Goal: Task Accomplishment & Management: Use online tool/utility

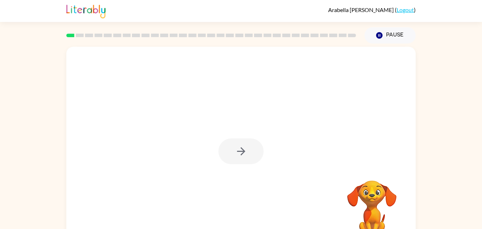
click at [276, 130] on div at bounding box center [241, 148] width 350 height 202
click at [249, 148] on button "button" at bounding box center [241, 151] width 45 height 26
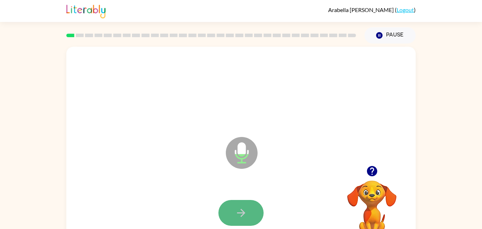
click at [246, 212] on icon "button" at bounding box center [241, 212] width 12 height 12
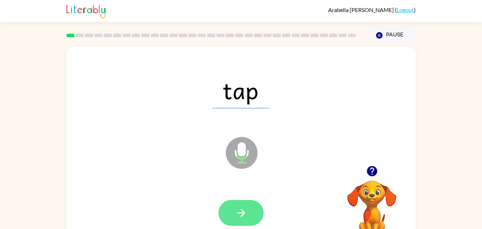
click at [232, 216] on button "button" at bounding box center [241, 213] width 45 height 26
click at [243, 212] on icon "button" at bounding box center [241, 212] width 12 height 12
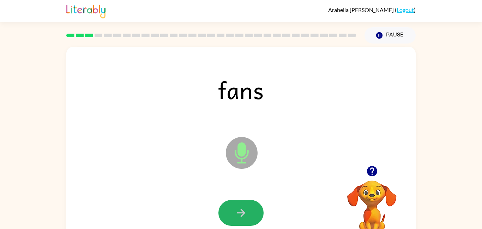
click at [243, 212] on icon "button" at bounding box center [241, 212] width 12 height 12
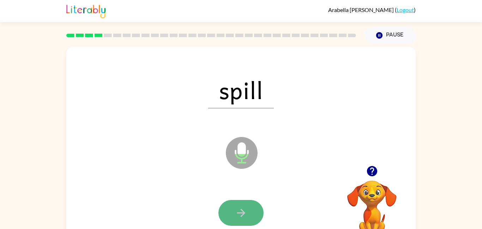
click at [243, 210] on icon "button" at bounding box center [241, 212] width 12 height 12
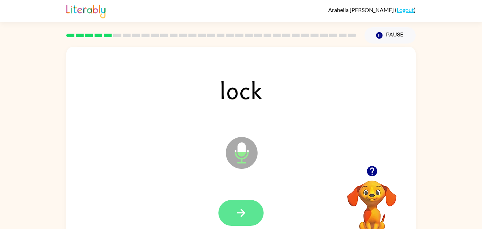
click at [244, 210] on icon "button" at bounding box center [241, 212] width 12 height 12
click at [243, 210] on icon "button" at bounding box center [241, 212] width 12 height 12
click at [236, 209] on icon "button" at bounding box center [241, 212] width 12 height 12
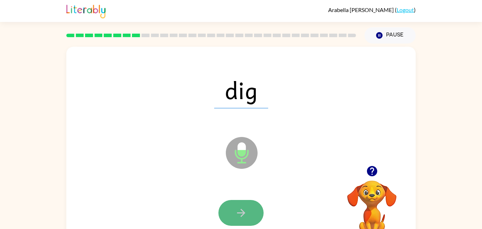
click at [236, 218] on icon "button" at bounding box center [241, 212] width 12 height 12
click at [249, 212] on button "button" at bounding box center [241, 213] width 45 height 26
click at [244, 212] on icon "button" at bounding box center [241, 212] width 8 height 8
click at [238, 212] on icon "button" at bounding box center [241, 212] width 8 height 8
click at [239, 213] on icon "button" at bounding box center [241, 212] width 12 height 12
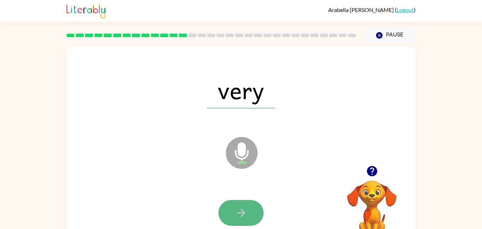
click at [239, 212] on icon "button" at bounding box center [241, 212] width 8 height 8
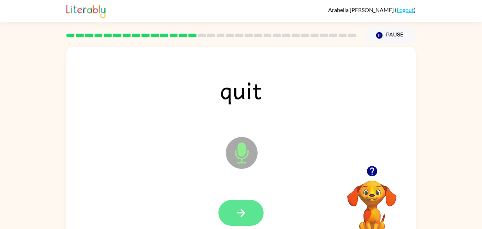
click at [239, 212] on icon "button" at bounding box center [241, 212] width 8 height 8
click at [239, 211] on icon "button" at bounding box center [241, 212] width 12 height 12
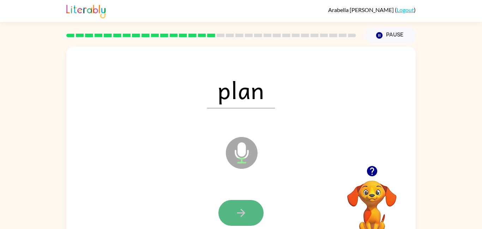
click at [239, 212] on icon "button" at bounding box center [241, 212] width 8 height 8
click at [237, 209] on icon "button" at bounding box center [241, 212] width 12 height 12
click at [239, 209] on icon "button" at bounding box center [241, 212] width 12 height 12
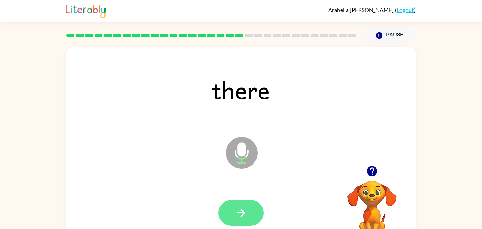
click at [239, 210] on icon "button" at bounding box center [241, 212] width 12 height 12
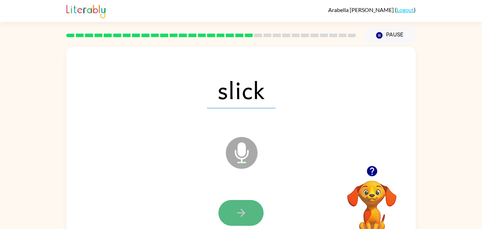
click at [238, 212] on icon "button" at bounding box center [241, 212] width 12 height 12
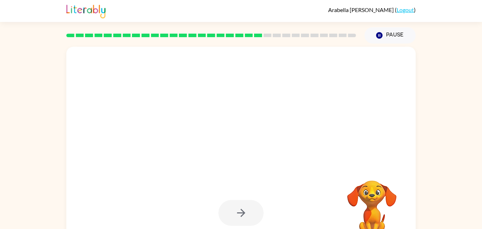
click at [249, 221] on div at bounding box center [241, 213] width 45 height 26
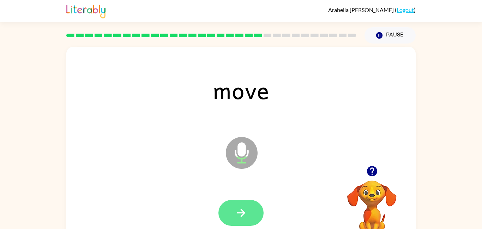
scroll to position [4, 0]
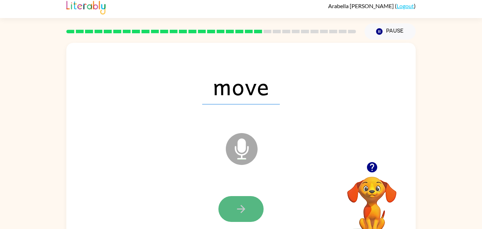
click at [249, 204] on button "button" at bounding box center [241, 209] width 45 height 26
click at [249, 205] on button "button" at bounding box center [241, 209] width 45 height 26
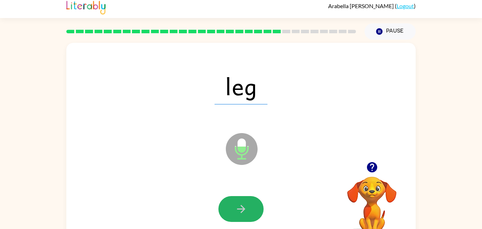
click at [248, 203] on button "button" at bounding box center [241, 209] width 45 height 26
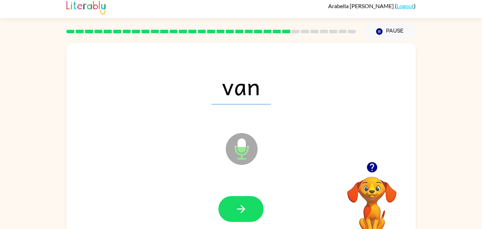
click at [240, 206] on icon "button" at bounding box center [241, 208] width 12 height 12
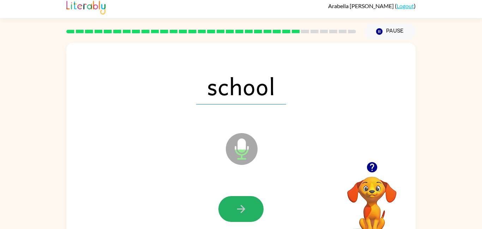
click at [240, 206] on icon "button" at bounding box center [241, 208] width 12 height 12
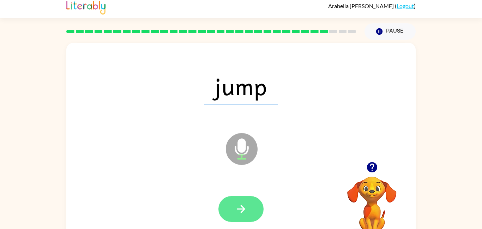
click at [233, 209] on button "button" at bounding box center [241, 209] width 45 height 26
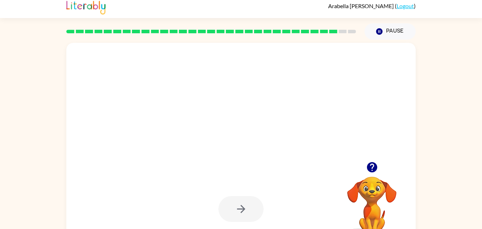
click at [233, 209] on div at bounding box center [241, 209] width 45 height 26
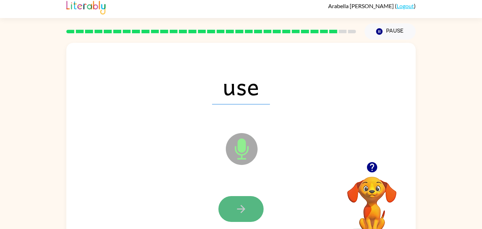
click at [240, 209] on icon "button" at bounding box center [241, 208] width 12 height 12
click at [234, 209] on button "button" at bounding box center [241, 209] width 45 height 26
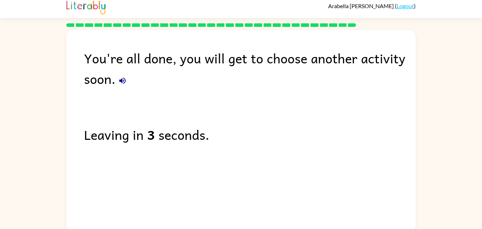
click at [118, 79] on icon "button" at bounding box center [122, 80] width 8 height 8
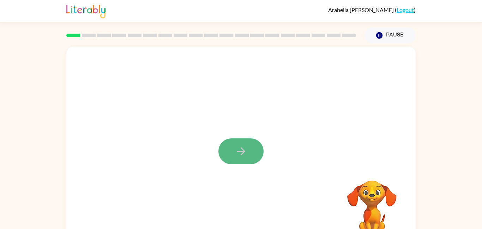
click at [234, 160] on button "button" at bounding box center [241, 151] width 45 height 26
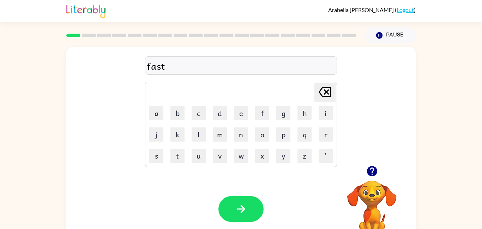
click at [246, 180] on div "Your browser must support playing .mp4 files to use Literably. Please try using…" at bounding box center [241, 208] width 350 height 79
click at [232, 209] on button "button" at bounding box center [241, 209] width 45 height 26
click at [301, 112] on button "h" at bounding box center [305, 113] width 14 height 14
click at [157, 114] on button "a" at bounding box center [156, 113] width 14 height 14
click at [237, 139] on button "n" at bounding box center [241, 134] width 14 height 14
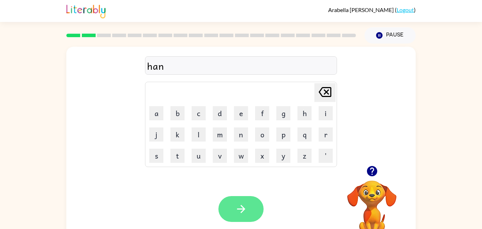
click at [250, 208] on button "button" at bounding box center [241, 209] width 45 height 26
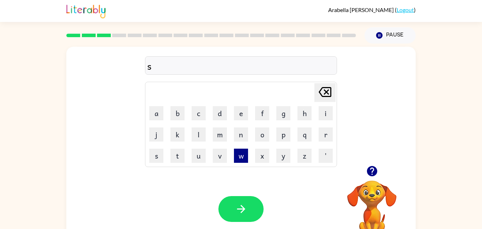
click at [235, 153] on button "w" at bounding box center [241, 155] width 14 height 14
click at [318, 114] on td "i" at bounding box center [326, 113] width 20 height 20
click at [319, 116] on button "i" at bounding box center [326, 113] width 14 height 14
click at [221, 132] on button "m" at bounding box center [220, 134] width 14 height 14
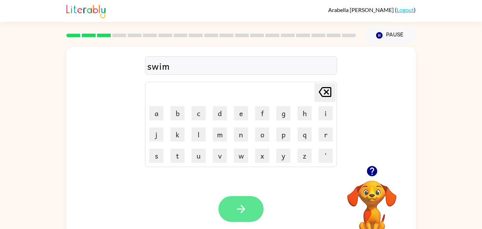
click at [230, 210] on button "button" at bounding box center [241, 209] width 45 height 26
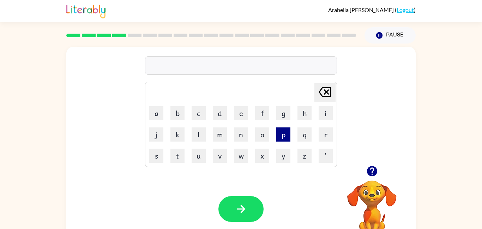
click at [279, 135] on button "p" at bounding box center [284, 134] width 14 height 14
click at [160, 114] on button "a" at bounding box center [156, 113] width 14 height 14
click at [225, 113] on button "d" at bounding box center [220, 113] width 14 height 14
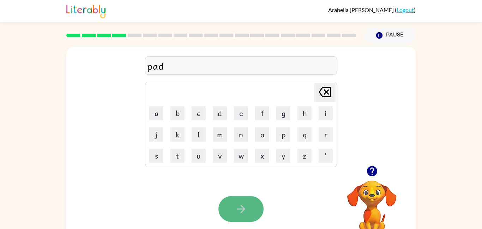
click at [234, 218] on button "button" at bounding box center [241, 209] width 45 height 26
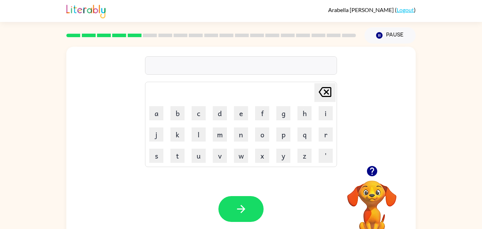
click at [233, 218] on button "button" at bounding box center [241, 209] width 45 height 26
click at [230, 185] on div "Your browser must support playing .mp4 files to use Literably. Please try using…" at bounding box center [241, 208] width 350 height 79
click at [219, 120] on button "d" at bounding box center [220, 113] width 14 height 14
click at [263, 133] on button "o" at bounding box center [262, 134] width 14 height 14
click at [176, 162] on td "t" at bounding box center [177, 155] width 20 height 20
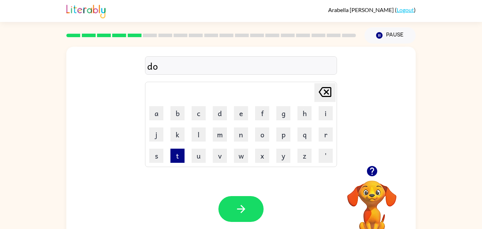
click at [174, 157] on button "t" at bounding box center [178, 155] width 14 height 14
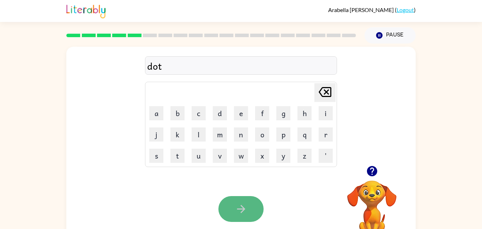
click at [240, 214] on icon "button" at bounding box center [241, 208] width 12 height 12
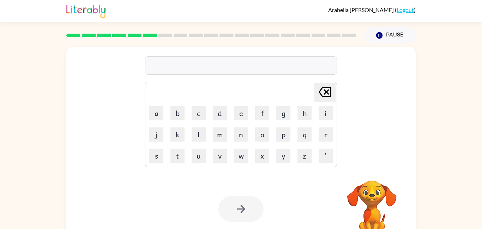
click at [229, 206] on div at bounding box center [241, 209] width 45 height 26
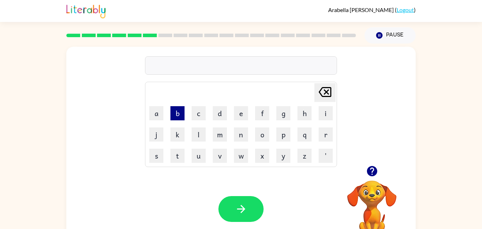
click at [176, 113] on button "b" at bounding box center [178, 113] width 14 height 14
click at [241, 114] on button "e" at bounding box center [241, 113] width 14 height 14
click at [285, 111] on button "g" at bounding box center [284, 113] width 14 height 14
click at [326, 90] on icon "[PERSON_NAME] last character input" at bounding box center [325, 91] width 17 height 17
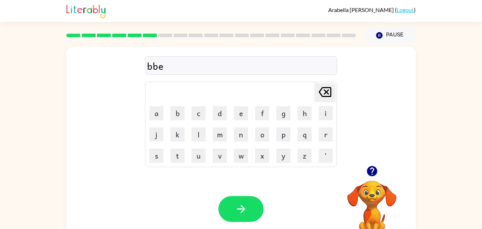
click at [326, 90] on icon "[PERSON_NAME] last character input" at bounding box center [325, 91] width 17 height 17
click at [326, 91] on icon at bounding box center [325, 92] width 13 height 10
click at [242, 110] on button "e" at bounding box center [241, 113] width 14 height 14
click at [284, 115] on button "g" at bounding box center [284, 113] width 14 height 14
click at [252, 200] on button "button" at bounding box center [241, 209] width 45 height 26
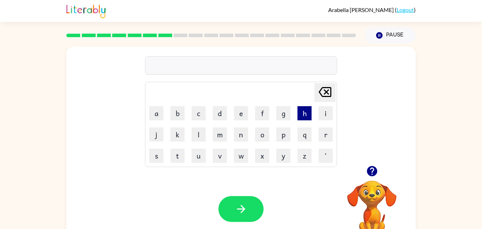
click at [302, 113] on button "h" at bounding box center [305, 113] width 14 height 14
click at [263, 136] on button "o" at bounding box center [262, 134] width 14 height 14
click at [288, 115] on button "g" at bounding box center [284, 113] width 14 height 14
click at [144, 130] on div "hog Delete Delete last character input a b c d e f g h i j k l m n o p q r s t …" at bounding box center [241, 106] width 350 height 119
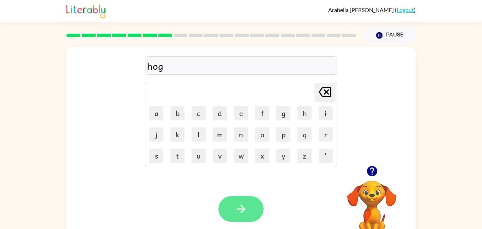
click at [241, 204] on icon "button" at bounding box center [241, 208] width 12 height 12
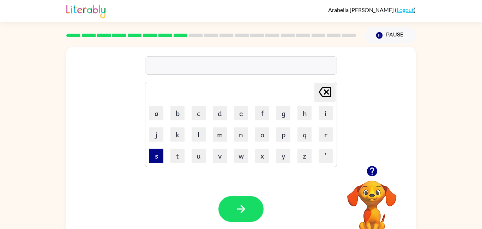
click at [158, 153] on button "s" at bounding box center [156, 155] width 14 height 14
click at [321, 115] on button "i" at bounding box center [326, 113] width 14 height 14
click at [325, 88] on icon at bounding box center [325, 92] width 13 height 10
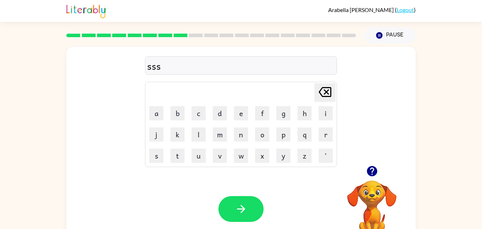
click at [325, 88] on icon at bounding box center [325, 92] width 13 height 10
click at [323, 111] on button "i" at bounding box center [326, 113] width 14 height 14
click at [168, 145] on td "t" at bounding box center [177, 155] width 20 height 20
click at [173, 158] on button "t" at bounding box center [178, 155] width 14 height 14
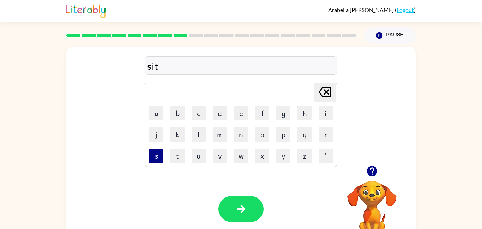
click at [157, 154] on button "s" at bounding box center [156, 155] width 14 height 14
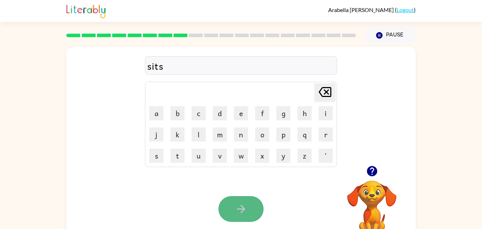
click at [248, 202] on button "button" at bounding box center [241, 209] width 45 height 26
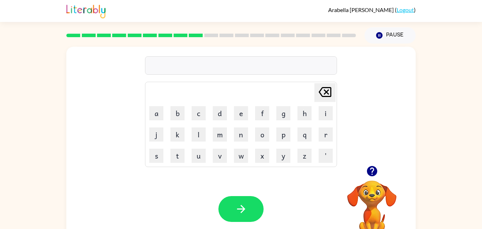
click at [372, 171] on icon "button" at bounding box center [372, 171] width 12 height 12
click at [252, 64] on div at bounding box center [241, 65] width 192 height 18
click at [158, 152] on button "s" at bounding box center [156, 155] width 14 height 14
click at [322, 113] on button "i" at bounding box center [326, 113] width 14 height 14
click at [261, 158] on button "x" at bounding box center [262, 155] width 14 height 14
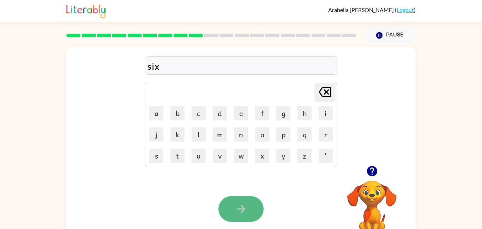
click at [247, 203] on icon "button" at bounding box center [241, 208] width 12 height 12
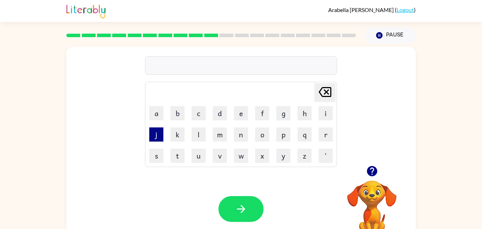
click at [154, 137] on button "j" at bounding box center [156, 134] width 14 height 14
click at [158, 111] on button "a" at bounding box center [156, 113] width 14 height 14
click at [299, 154] on button "z" at bounding box center [305, 155] width 14 height 14
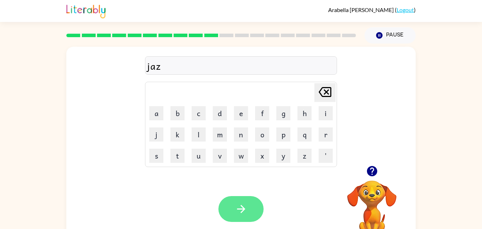
click at [247, 206] on icon "button" at bounding box center [241, 208] width 12 height 12
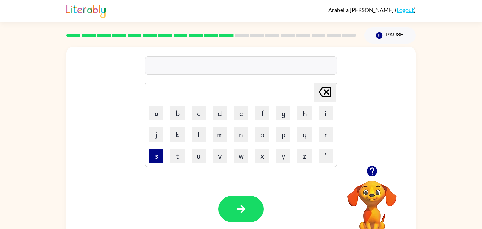
click at [159, 159] on button "s" at bounding box center [156, 155] width 14 height 14
click at [285, 139] on button "p" at bounding box center [284, 134] width 14 height 14
click at [266, 133] on button "o" at bounding box center [262, 134] width 14 height 14
click at [202, 121] on td "c" at bounding box center [199, 113] width 20 height 20
click at [322, 88] on icon at bounding box center [325, 92] width 13 height 10
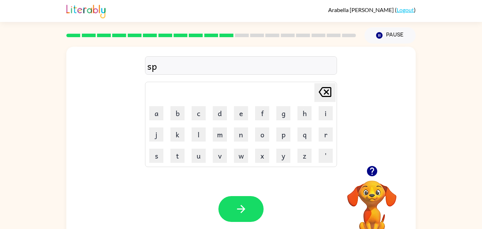
click at [322, 88] on icon at bounding box center [325, 92] width 13 height 10
click at [262, 133] on button "o" at bounding box center [262, 134] width 14 height 14
click at [172, 155] on button "t" at bounding box center [178, 155] width 14 height 14
click at [258, 204] on button "button" at bounding box center [241, 209] width 45 height 26
click at [201, 108] on button "c" at bounding box center [199, 113] width 14 height 14
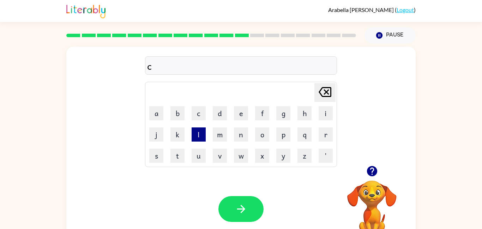
click at [200, 130] on button "l" at bounding box center [199, 134] width 14 height 14
click at [266, 136] on button "o" at bounding box center [262, 134] width 14 height 14
click at [261, 137] on button "o" at bounding box center [262, 134] width 14 height 14
click at [323, 90] on icon "[PERSON_NAME] last character input" at bounding box center [325, 91] width 17 height 17
click at [195, 111] on button "c" at bounding box center [199, 113] width 14 height 14
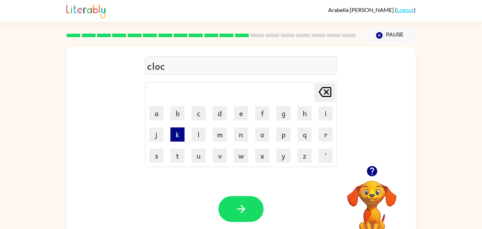
click at [177, 138] on button "k" at bounding box center [178, 134] width 14 height 14
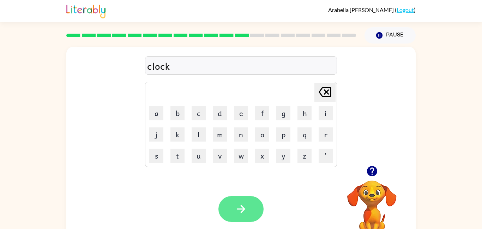
click at [233, 197] on button "button" at bounding box center [241, 209] width 45 height 26
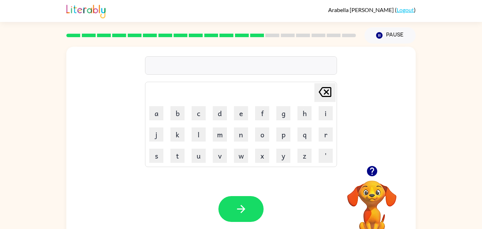
click at [233, 197] on button "button" at bounding box center [241, 209] width 45 height 26
click at [372, 173] on icon "button" at bounding box center [372, 171] width 10 height 10
click at [289, 137] on button "p" at bounding box center [284, 134] width 14 height 14
click at [160, 110] on button "a" at bounding box center [156, 113] width 14 height 14
click at [195, 137] on button "l" at bounding box center [199, 134] width 14 height 14
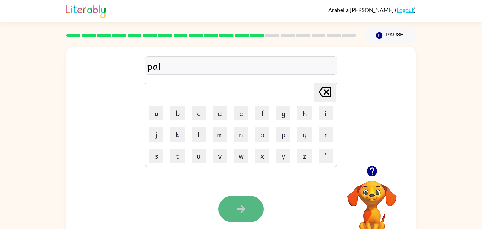
click at [232, 205] on button "button" at bounding box center [241, 209] width 45 height 26
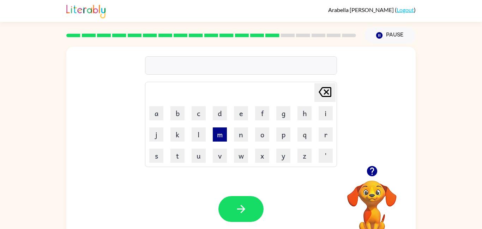
click at [224, 135] on button "m" at bounding box center [220, 134] width 14 height 14
click at [156, 112] on button "a" at bounding box center [156, 113] width 14 height 14
click at [178, 153] on button "t" at bounding box center [178, 155] width 14 height 14
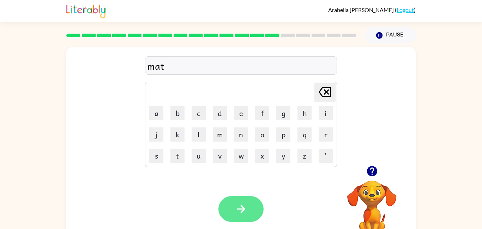
click at [256, 200] on button "button" at bounding box center [241, 209] width 45 height 26
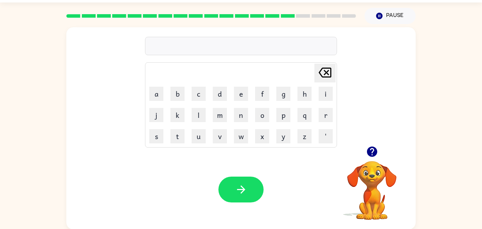
scroll to position [20, 0]
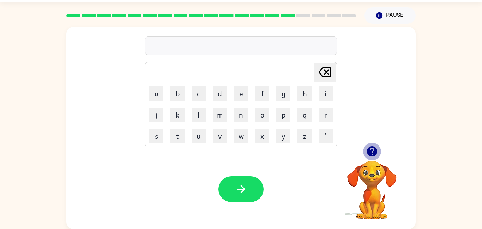
click at [371, 150] on icon "button" at bounding box center [372, 151] width 10 height 10
click at [262, 98] on button "f" at bounding box center [262, 93] width 14 height 14
click at [243, 95] on button "e" at bounding box center [241, 93] width 14 height 14
click at [220, 96] on button "d" at bounding box center [220, 93] width 14 height 14
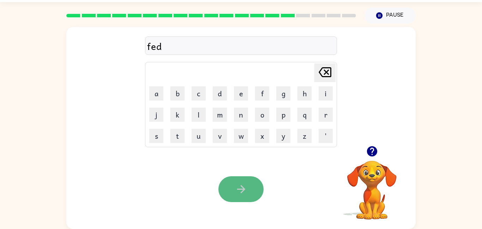
click at [243, 177] on button "button" at bounding box center [241, 189] width 45 height 26
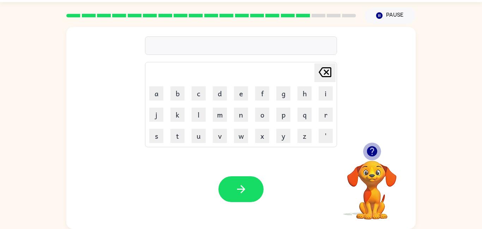
click at [372, 150] on icon "button" at bounding box center [372, 151] width 10 height 10
click at [173, 140] on button "t" at bounding box center [178, 136] width 14 height 14
click at [260, 117] on button "o" at bounding box center [262, 114] width 14 height 14
click at [277, 118] on button "p" at bounding box center [284, 114] width 14 height 14
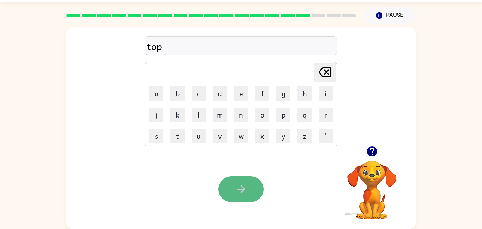
click at [245, 191] on icon "button" at bounding box center [241, 189] width 12 height 12
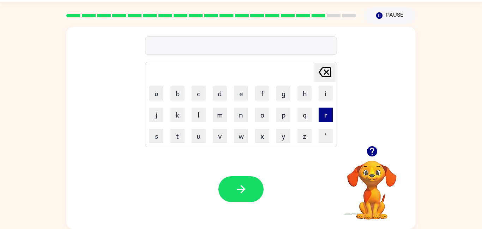
click at [324, 110] on button "r" at bounding box center [326, 114] width 14 height 14
click at [325, 93] on button "i" at bounding box center [326, 93] width 14 height 14
click at [287, 120] on button "p" at bounding box center [284, 114] width 14 height 14
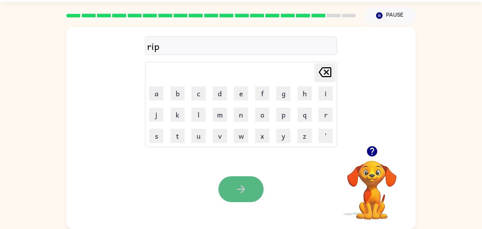
click at [228, 189] on button "button" at bounding box center [241, 189] width 45 height 26
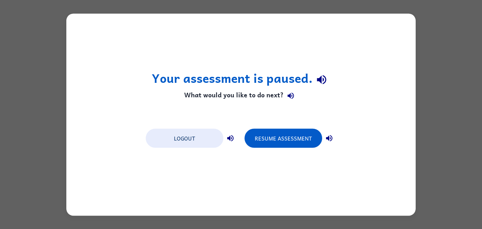
scroll to position [0, 0]
